Goal: Task Accomplishment & Management: Manage account settings

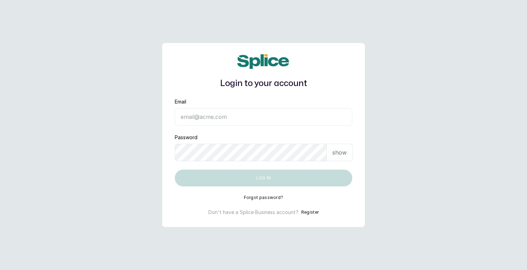
click at [272, 116] on input "Email" at bounding box center [264, 116] width 178 height 17
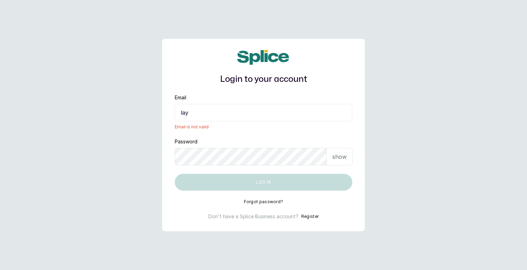
type input "layo@withsplice.com"
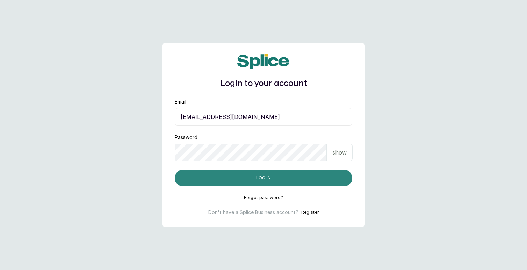
click at [268, 178] on button "Log in" at bounding box center [264, 178] width 178 height 17
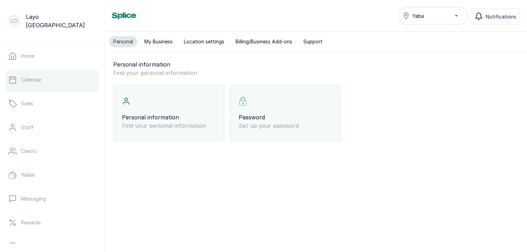
click at [38, 82] on p "Calendar" at bounding box center [31, 79] width 21 height 7
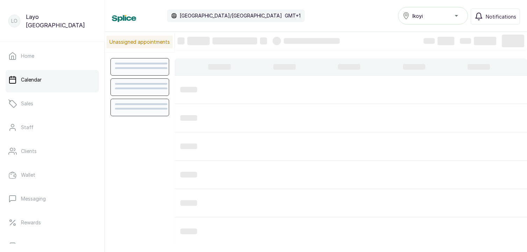
scroll to position [235, 0]
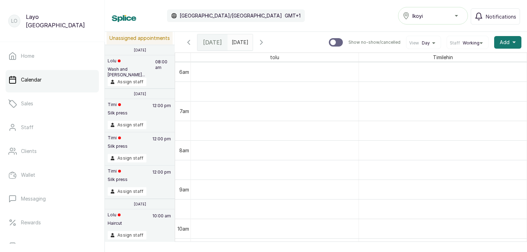
click at [449, 16] on div "Ikoyi" at bounding box center [433, 16] width 61 height 8
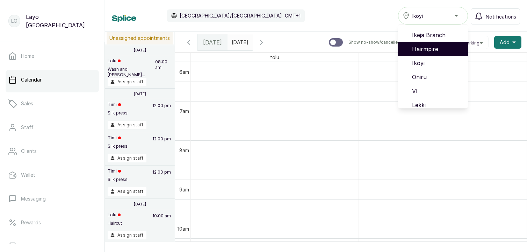
scroll to position [45, 0]
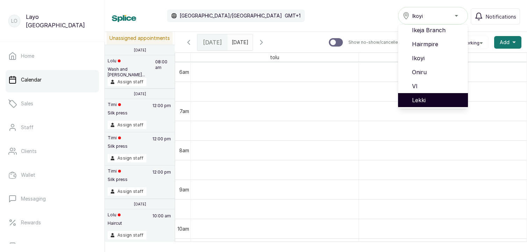
click at [424, 98] on span "Lekki" at bounding box center [437, 100] width 50 height 8
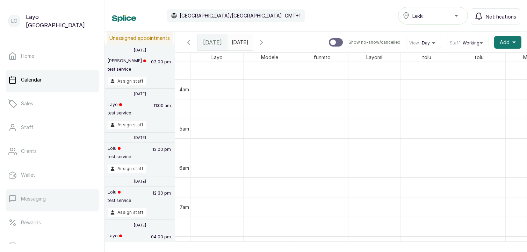
scroll to position [136, 0]
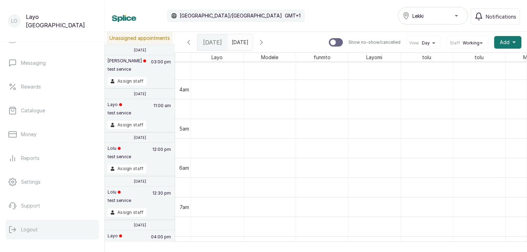
click at [26, 230] on p "Logout" at bounding box center [29, 229] width 17 height 7
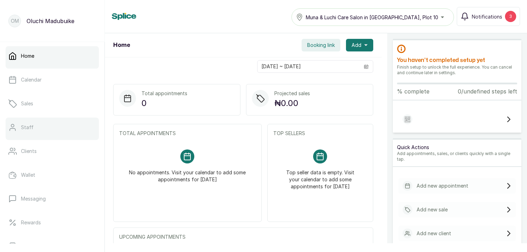
click at [57, 121] on link "Staff" at bounding box center [52, 127] width 93 height 20
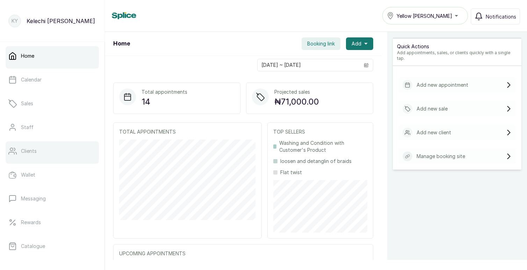
scroll to position [121, 0]
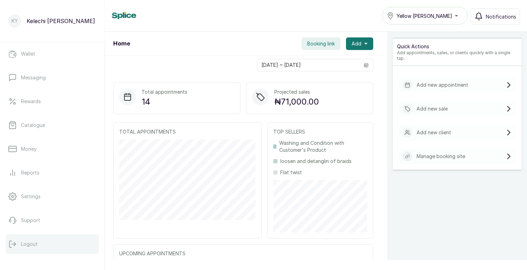
click at [31, 243] on p "Logout" at bounding box center [29, 243] width 17 height 7
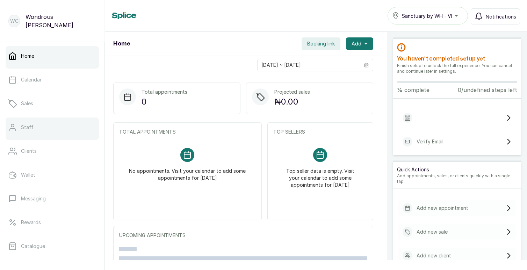
click at [30, 127] on p "Staff" at bounding box center [27, 127] width 13 height 7
